Goal: Check status: Check status

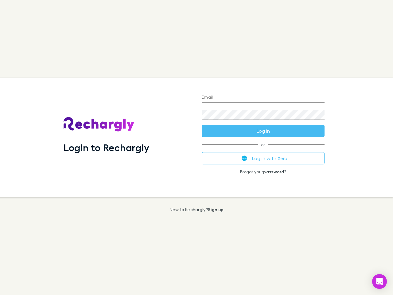
click at [196, 147] on div "Login to Rechargly" at bounding box center [128, 137] width 138 height 119
click at [263, 98] on input "Email" at bounding box center [263, 98] width 123 height 10
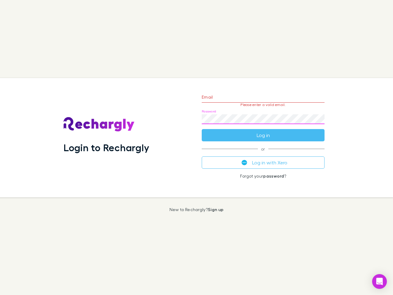
click at [263, 131] on form "Email Please enter a valid email. Password Log in" at bounding box center [263, 114] width 123 height 53
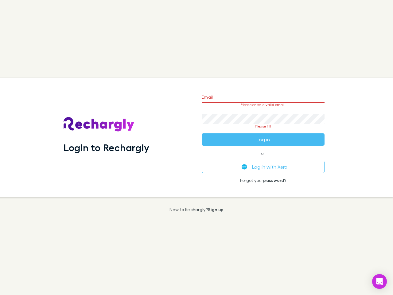
click at [263, 158] on div "Email Please enter a valid email. Password Please fill Log in or Log in with Xe…" at bounding box center [263, 137] width 133 height 119
click at [379, 281] on icon "Open Intercom Messenger" at bounding box center [379, 280] width 6 height 7
